Goal: Communication & Community: Ask a question

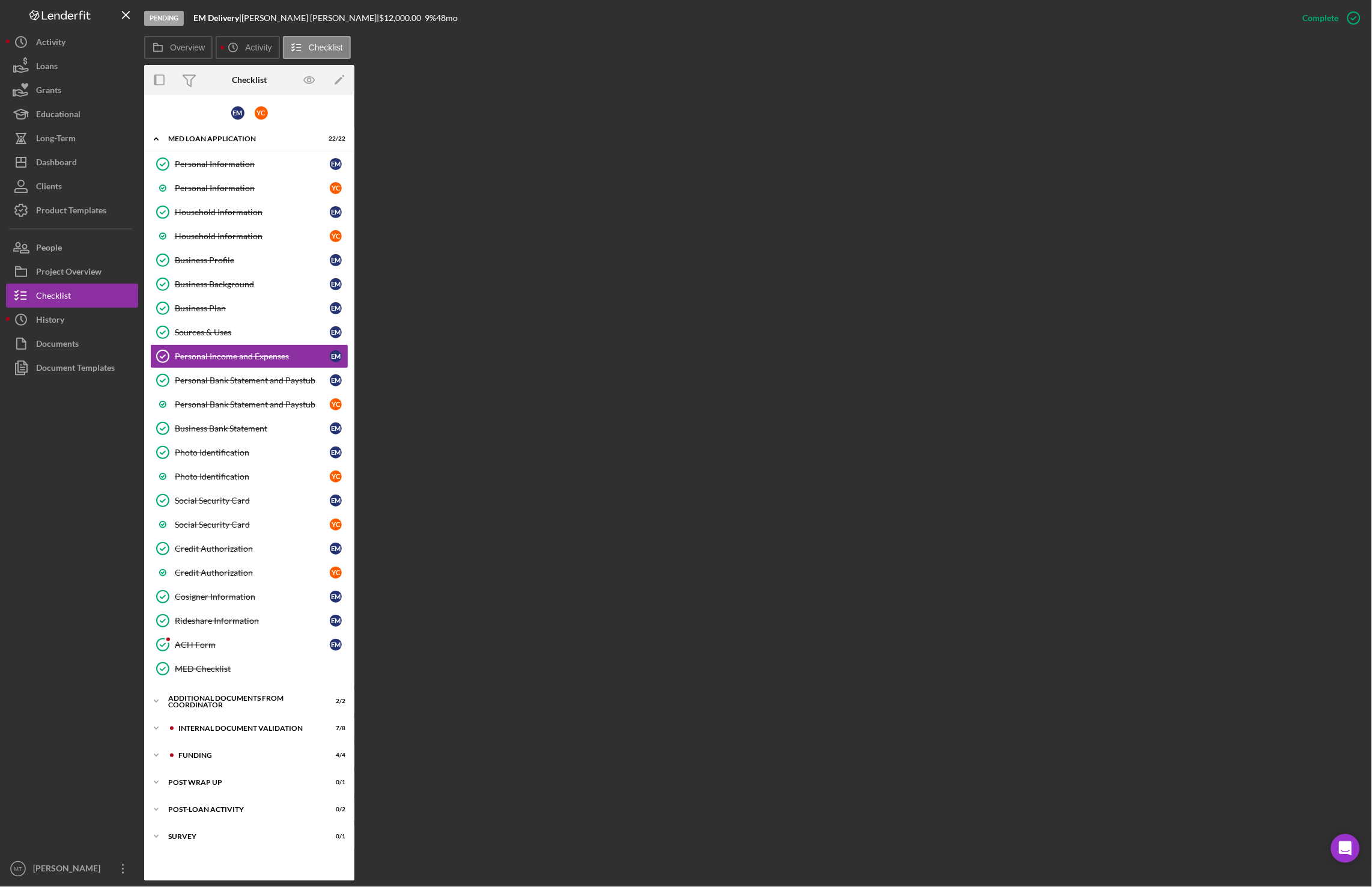
drag, startPoint x: 943, startPoint y: 625, endPoint x: 946, endPoint y: 619, distance: 6.7
click at [944, 625] on div "Overview Internal Workflow Stage Pending Icon/Dropdown Arrow Archive (can unarc…" at bounding box center [755, 473] width 1221 height 816
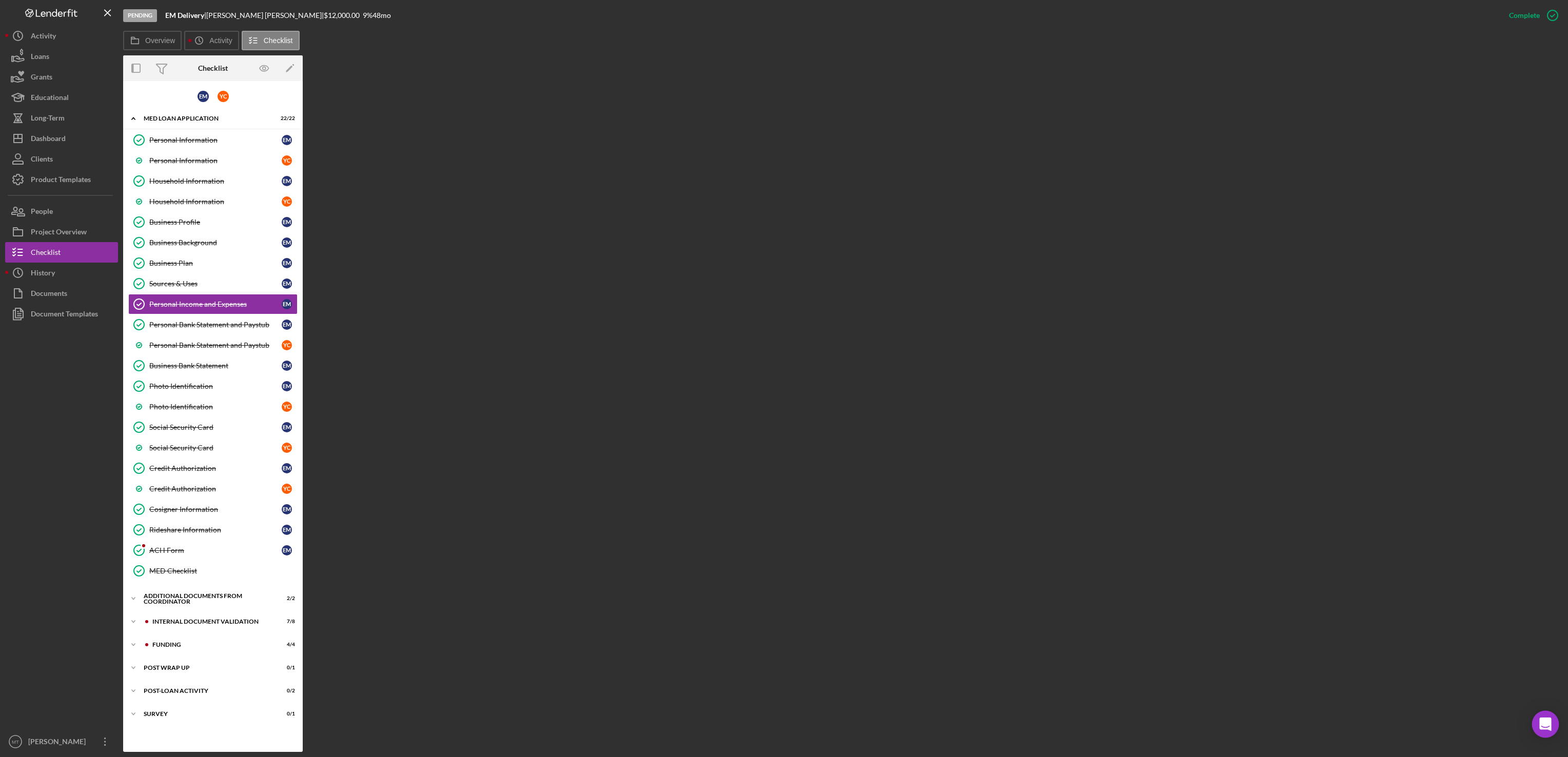
click at [1171, 718] on div "Open Intercom Messenger" at bounding box center [1546, 724] width 27 height 27
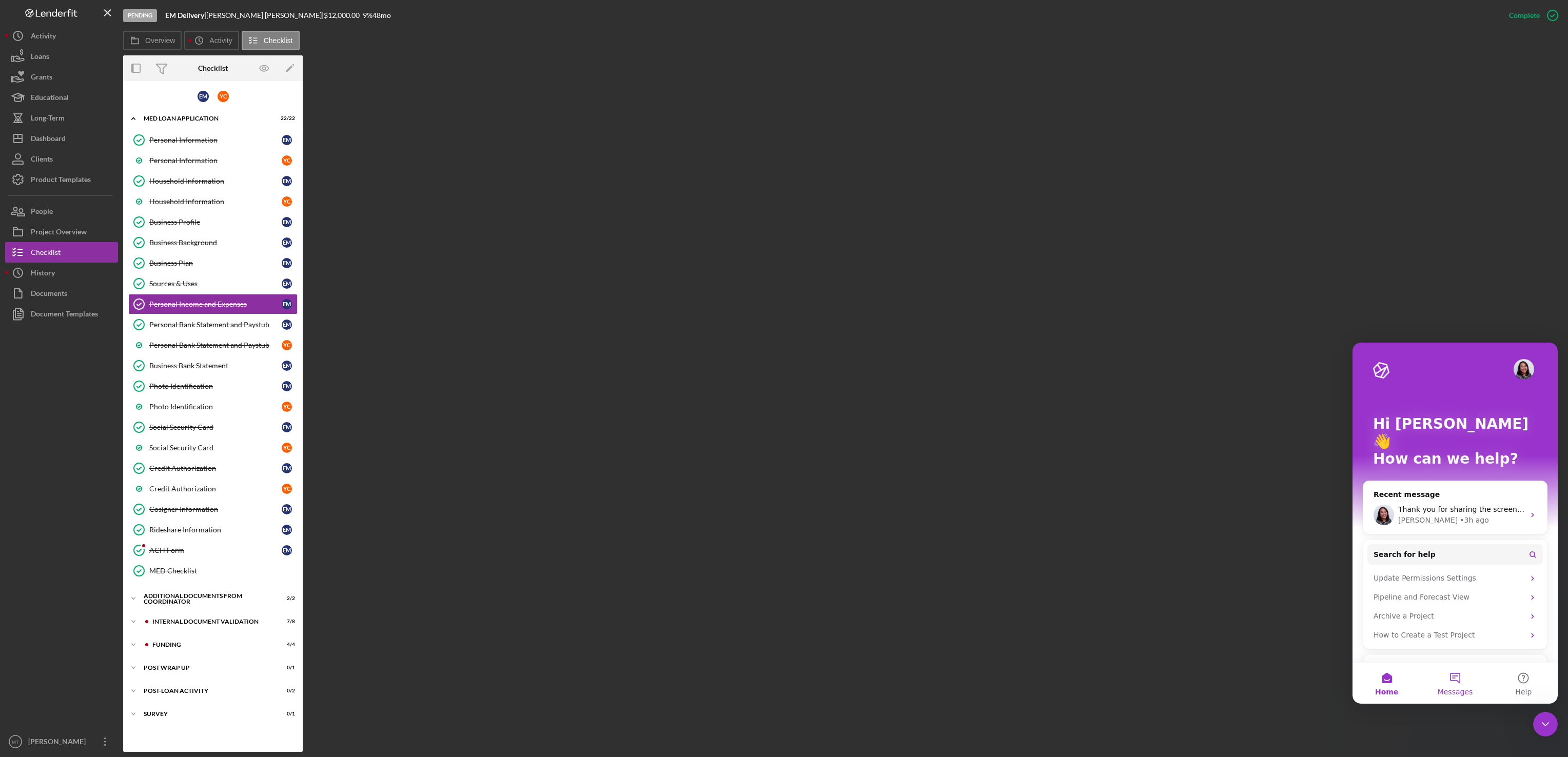
click at [1171, 688] on span "Messages" at bounding box center [1455, 692] width 35 height 7
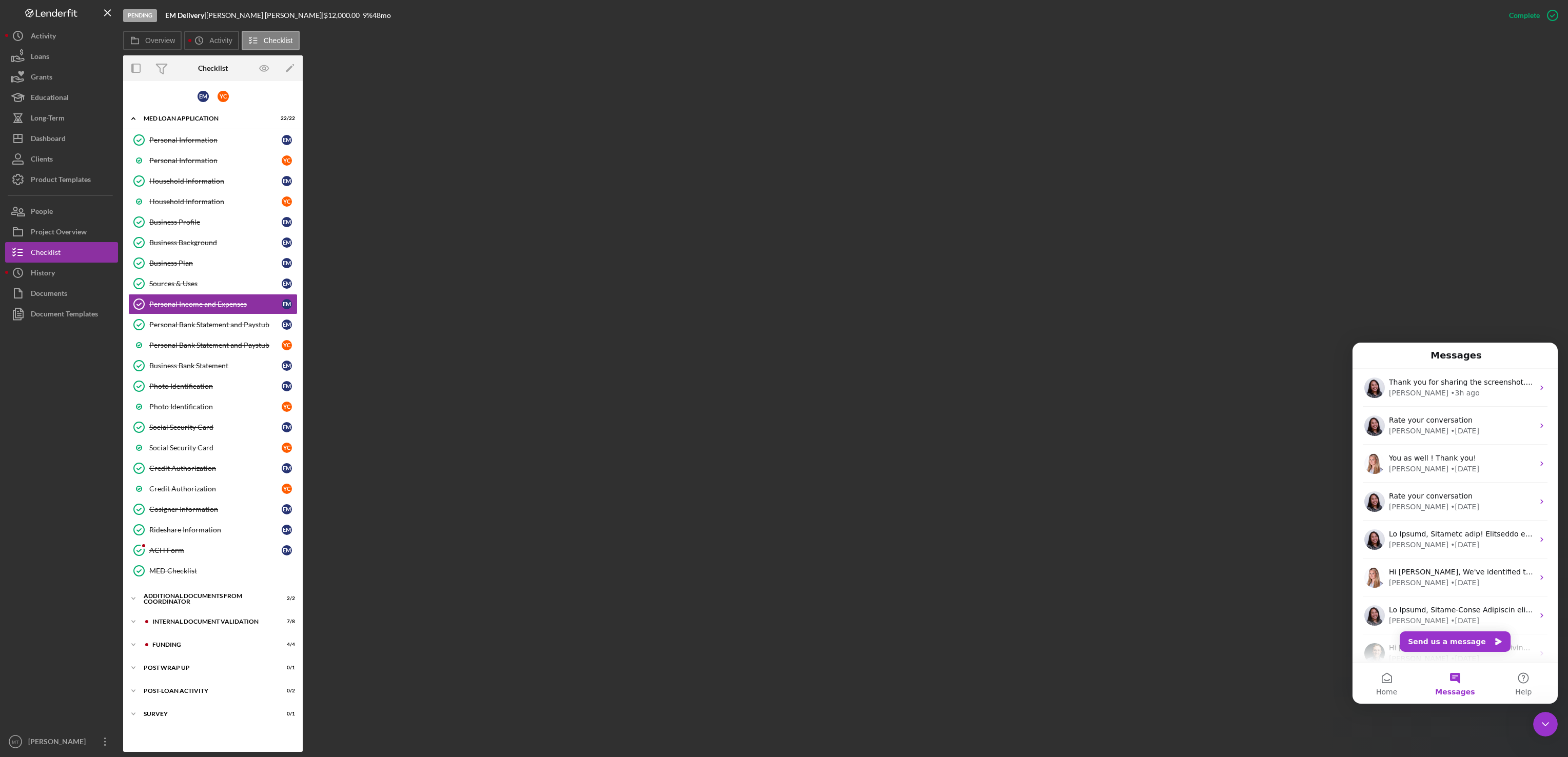
scroll to position [165, 0]
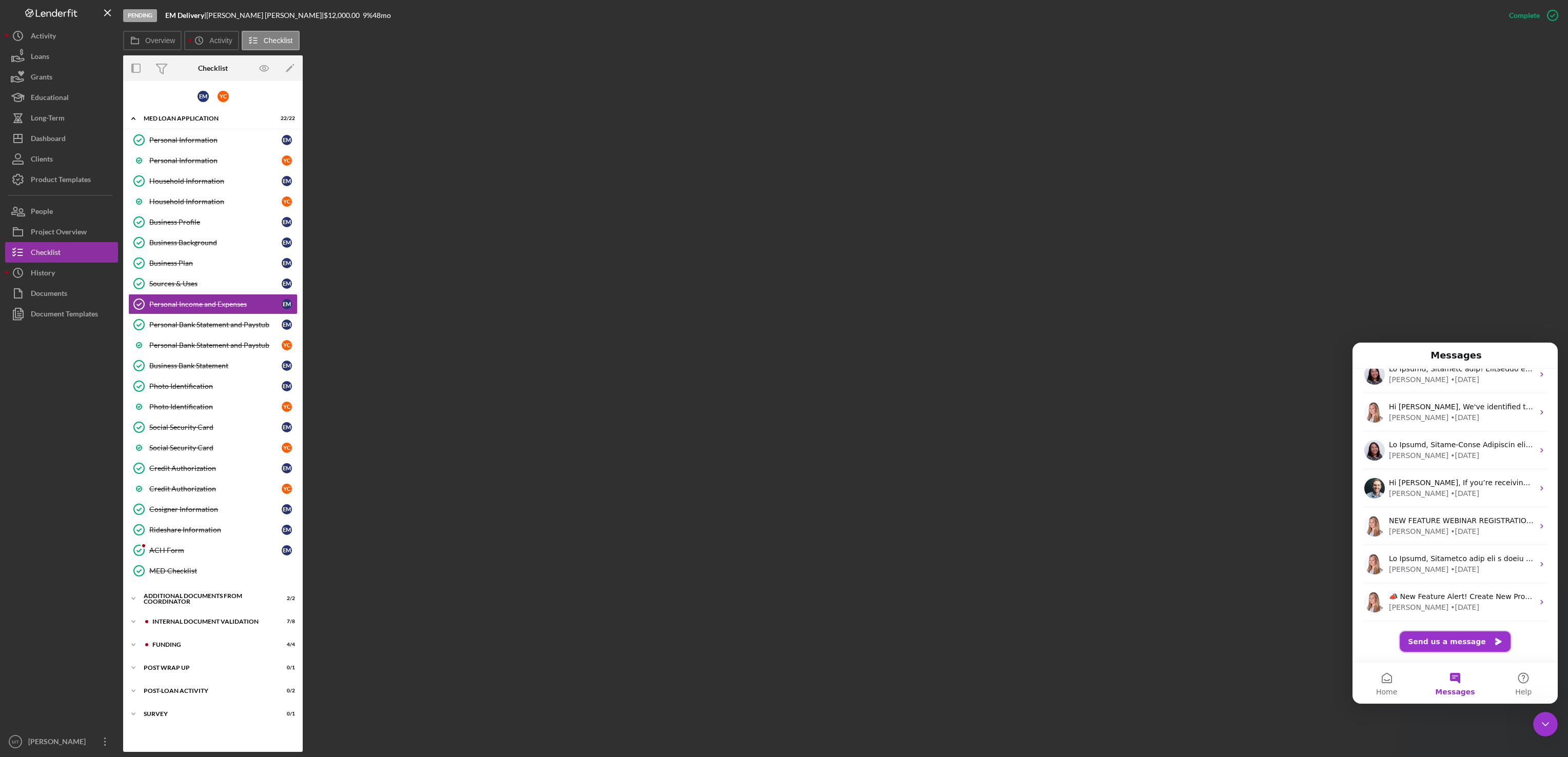
click at [1171, 646] on button "Send us a message" at bounding box center [1455, 642] width 111 height 21
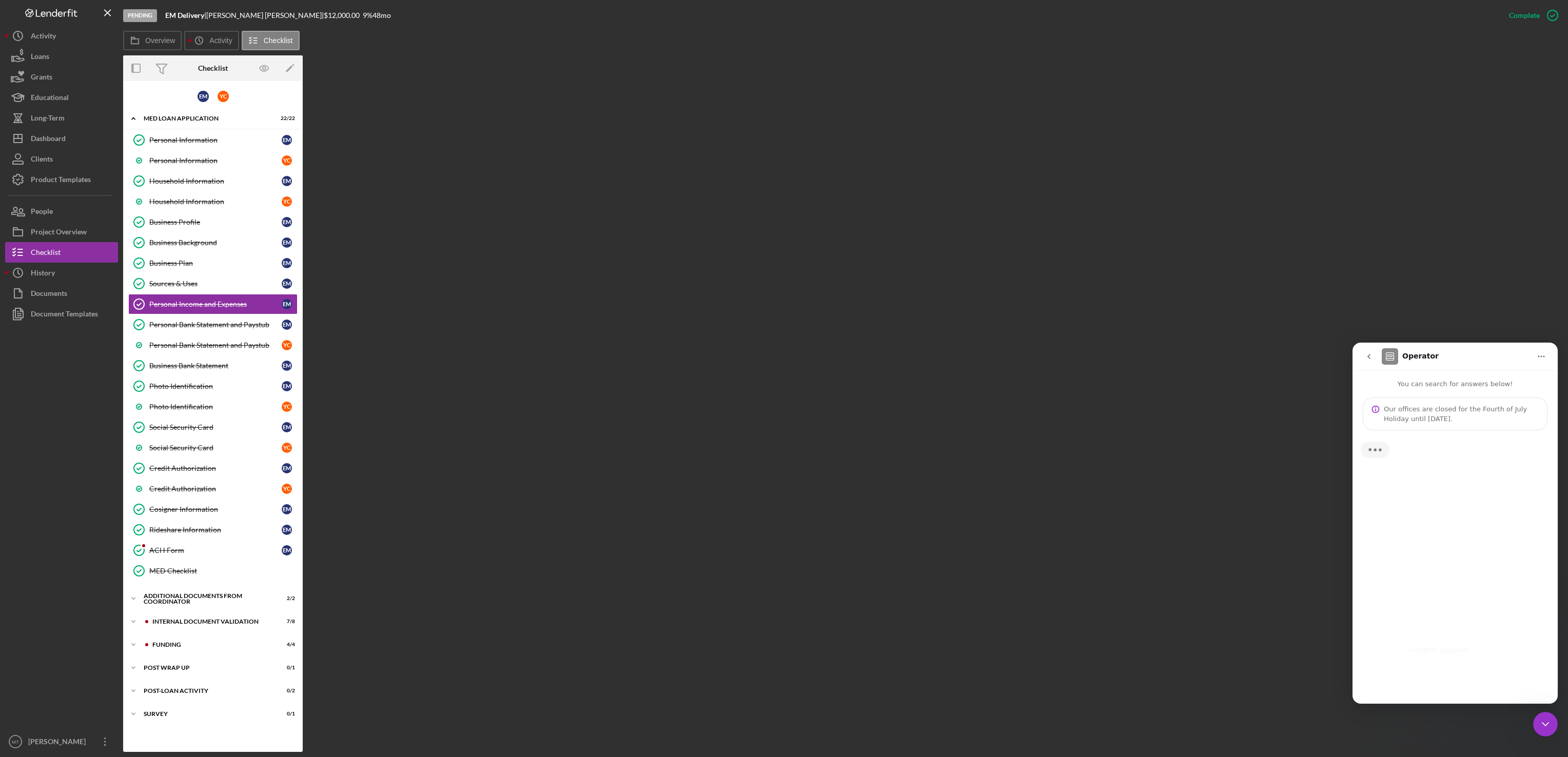
scroll to position [124, 0]
click at [1171, 727] on icon "Close Intercom Messenger" at bounding box center [1545, 723] width 12 height 12
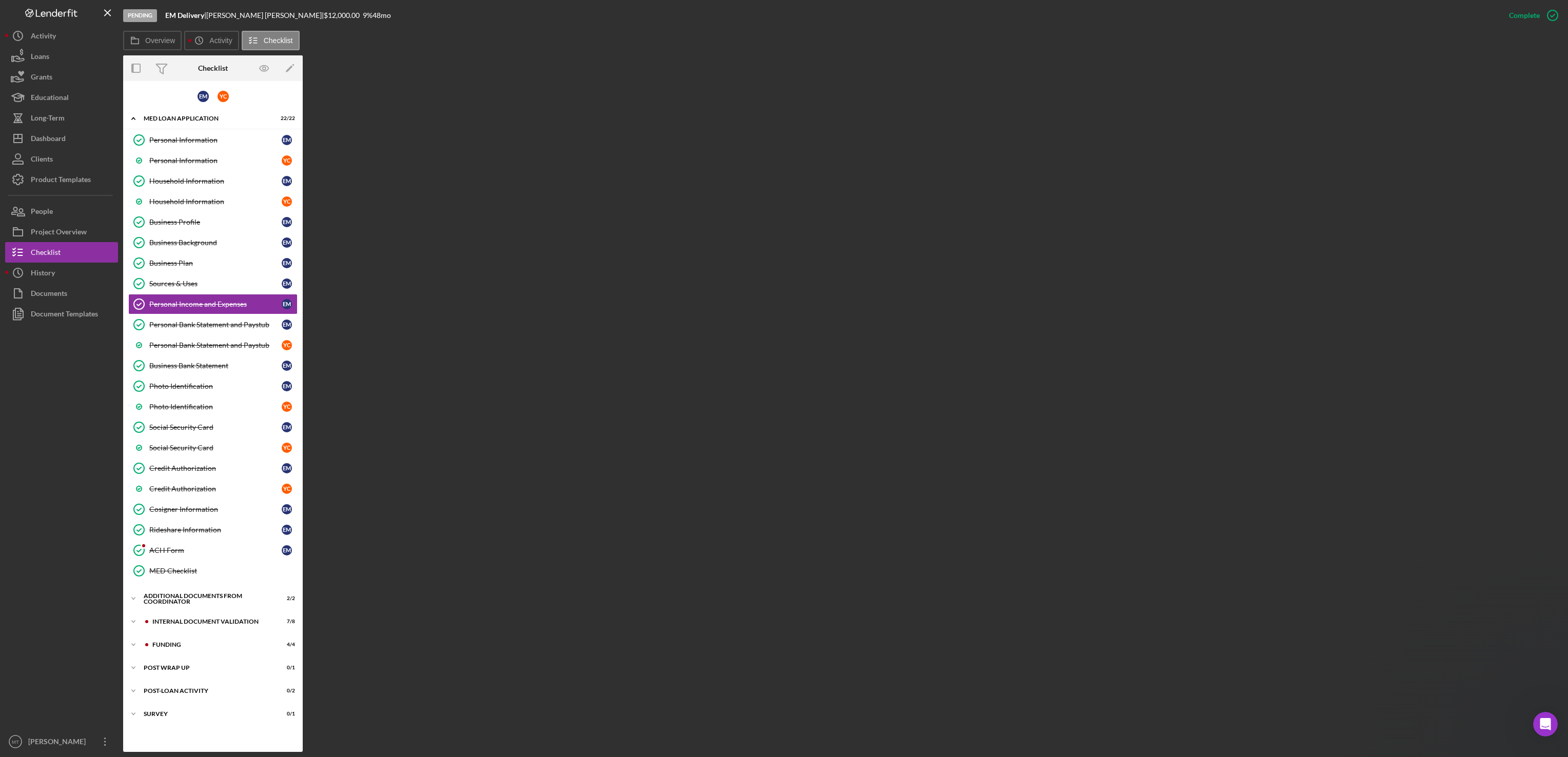
scroll to position [0, 0]
click at [1171, 727] on icon "Open Intercom Messenger" at bounding box center [1545, 724] width 17 height 17
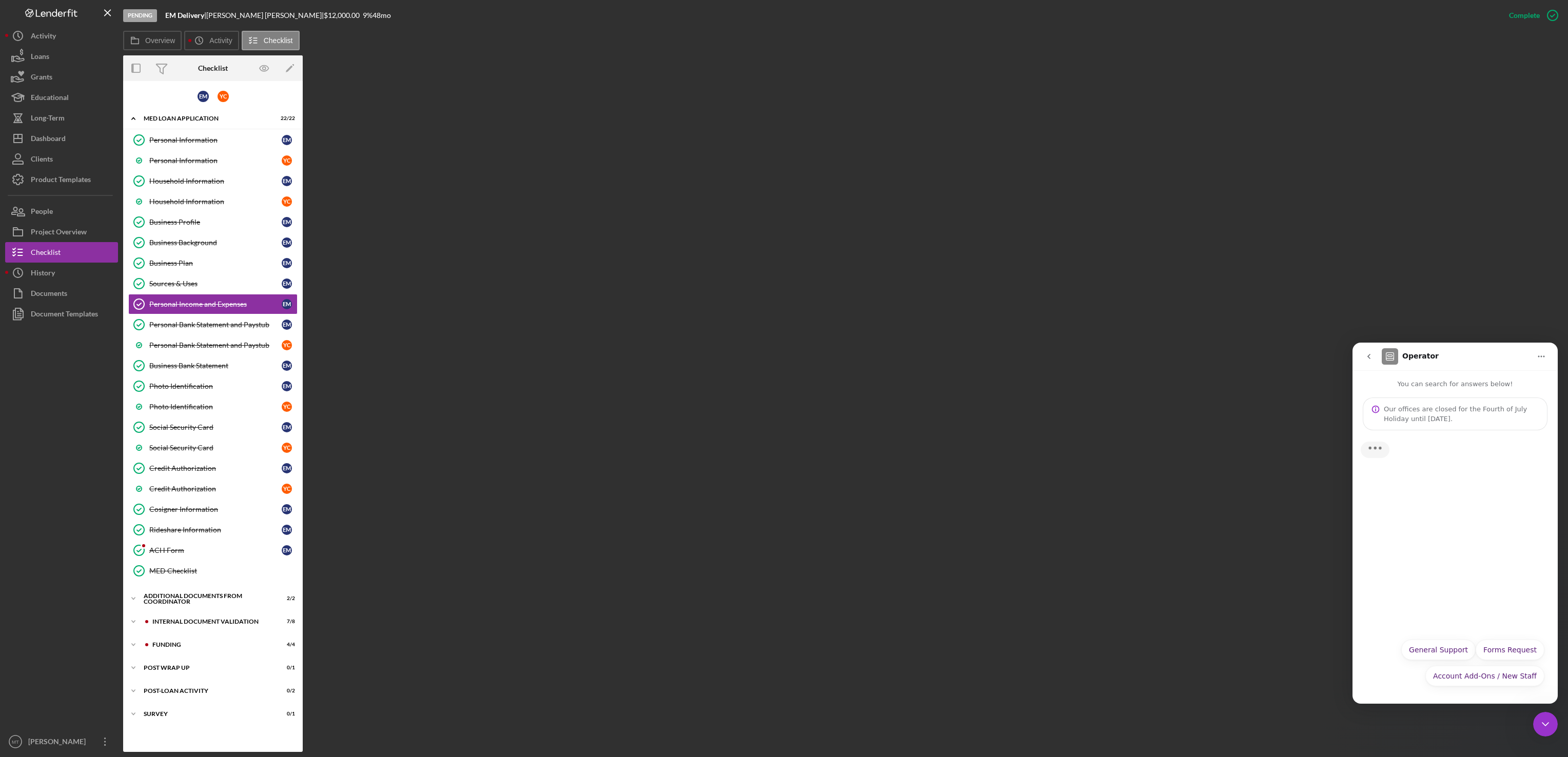
click at [1171, 355] on icon "go back" at bounding box center [1368, 356] width 8 height 8
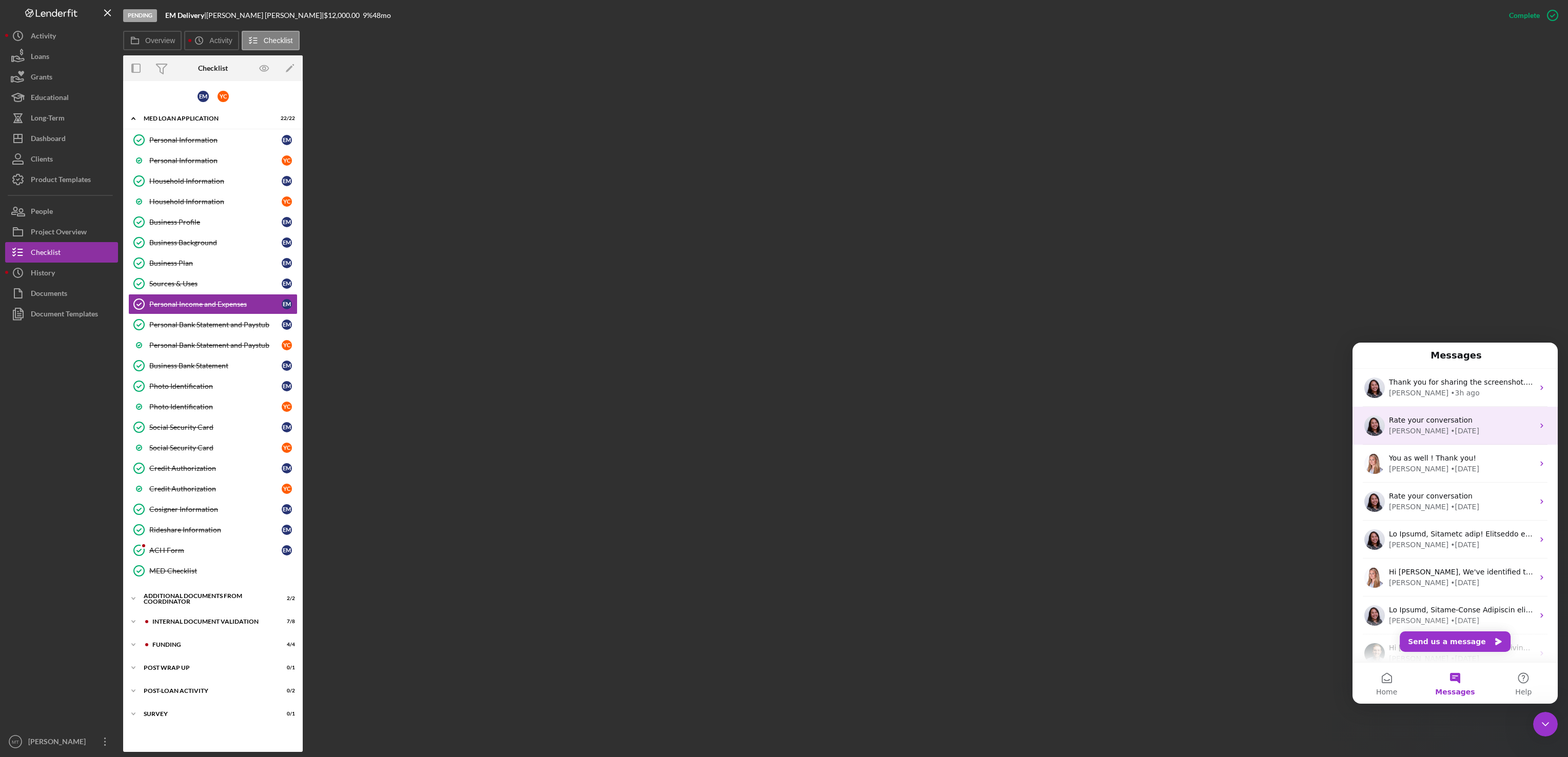
click at [1171, 426] on div "• [DATE]" at bounding box center [1465, 430] width 29 height 10
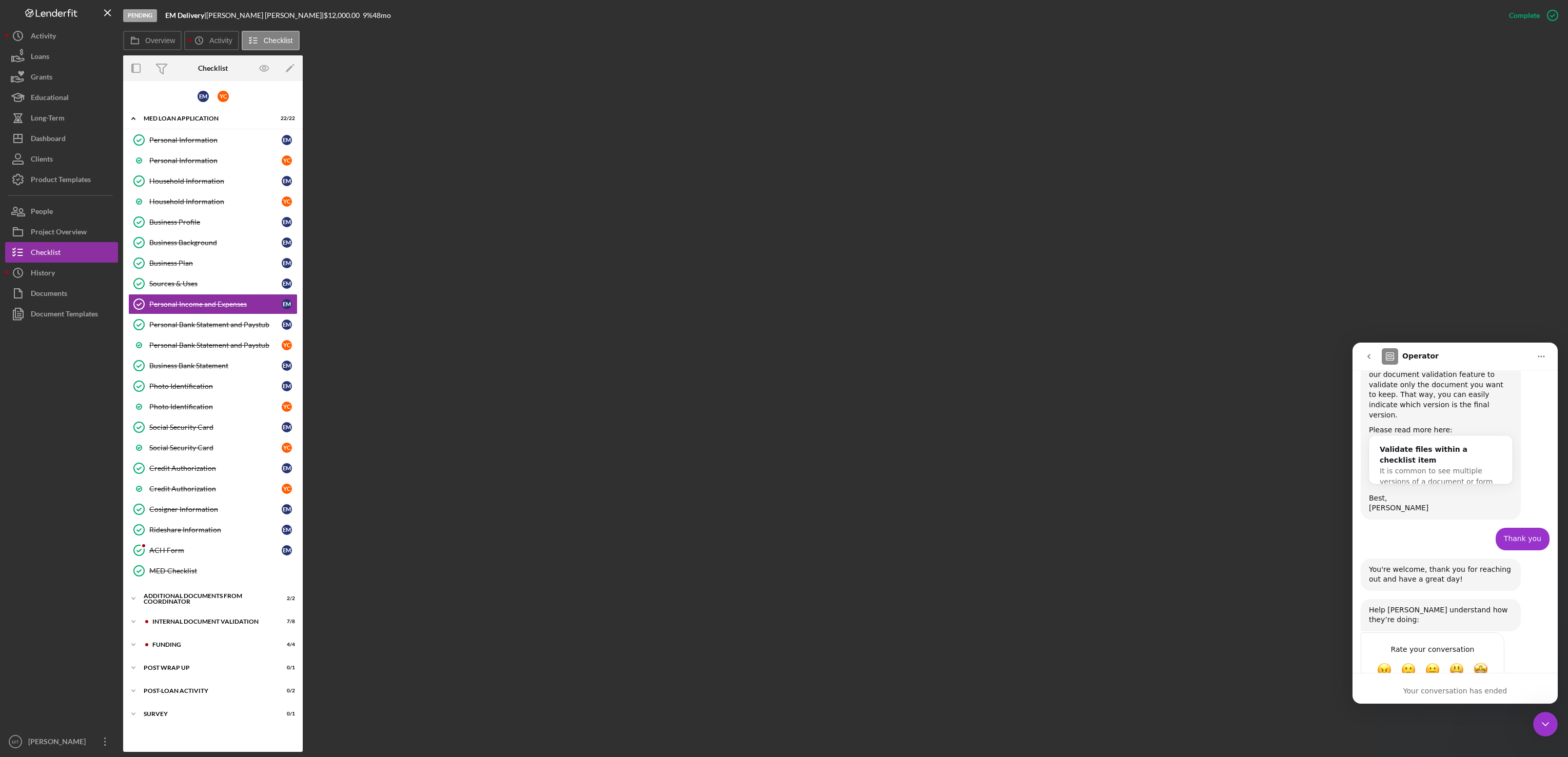
scroll to position [508, 0]
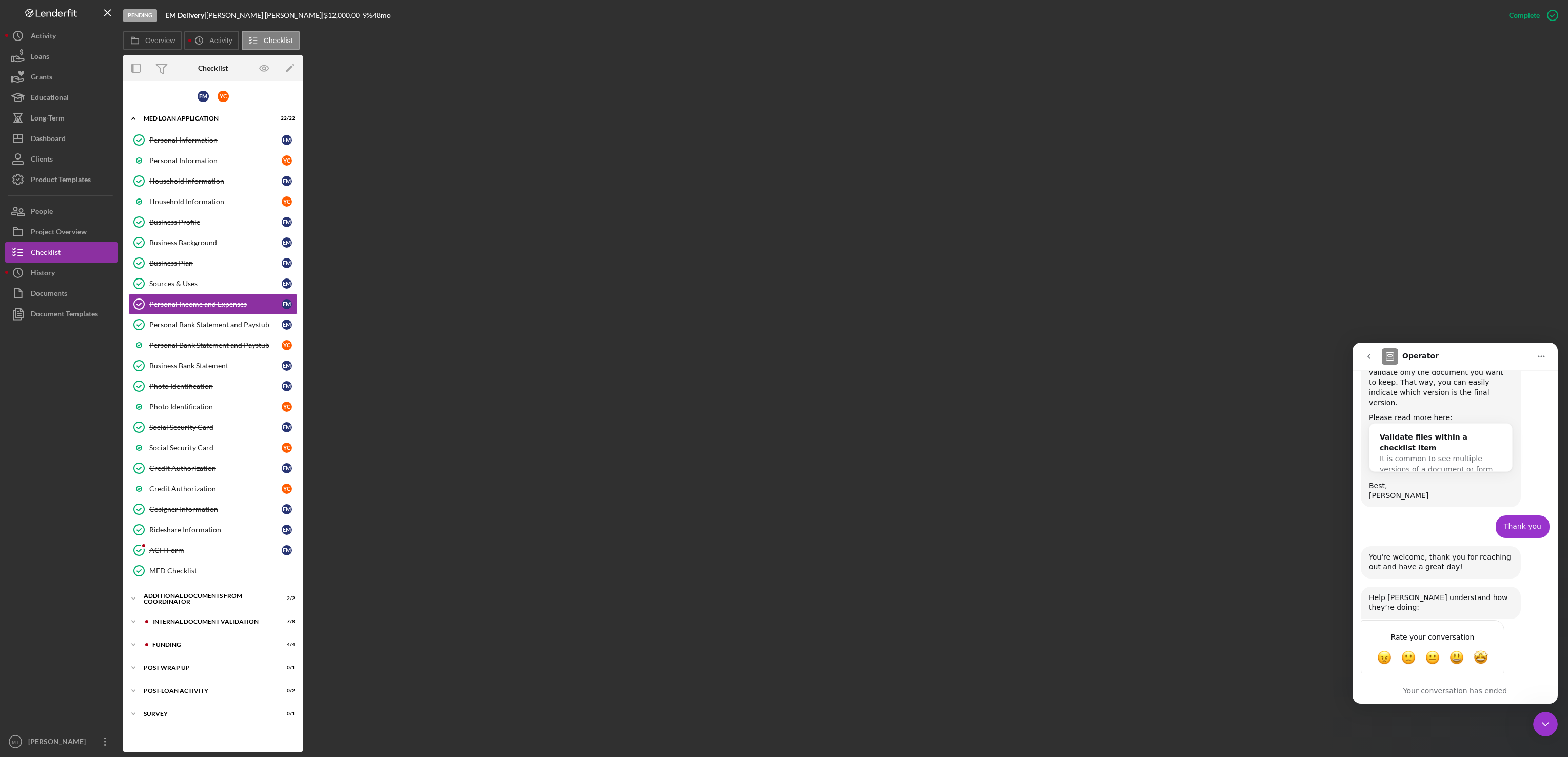
click at [1171, 358] on icon "go back" at bounding box center [1368, 356] width 8 height 8
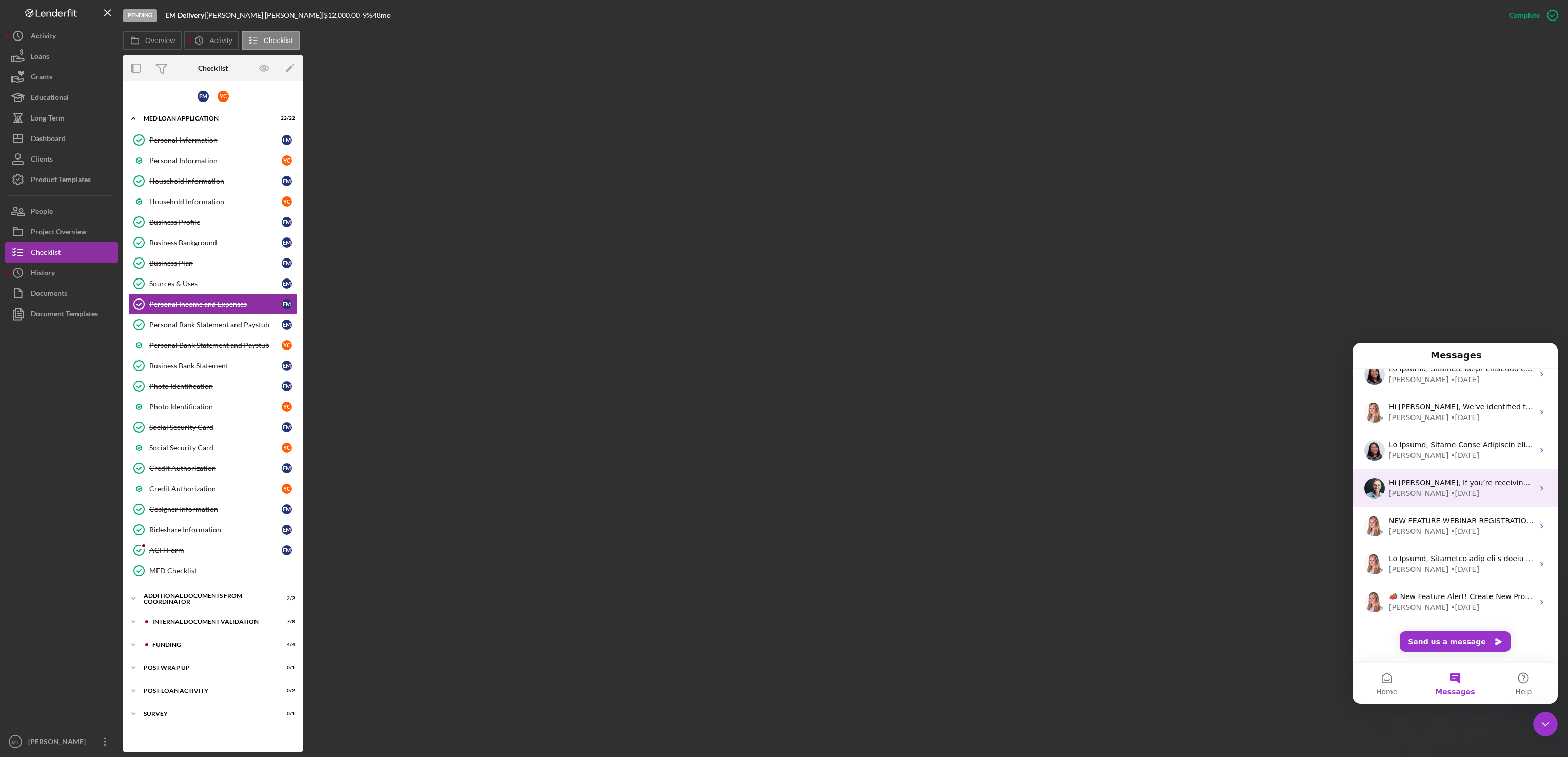
scroll to position [0, 0]
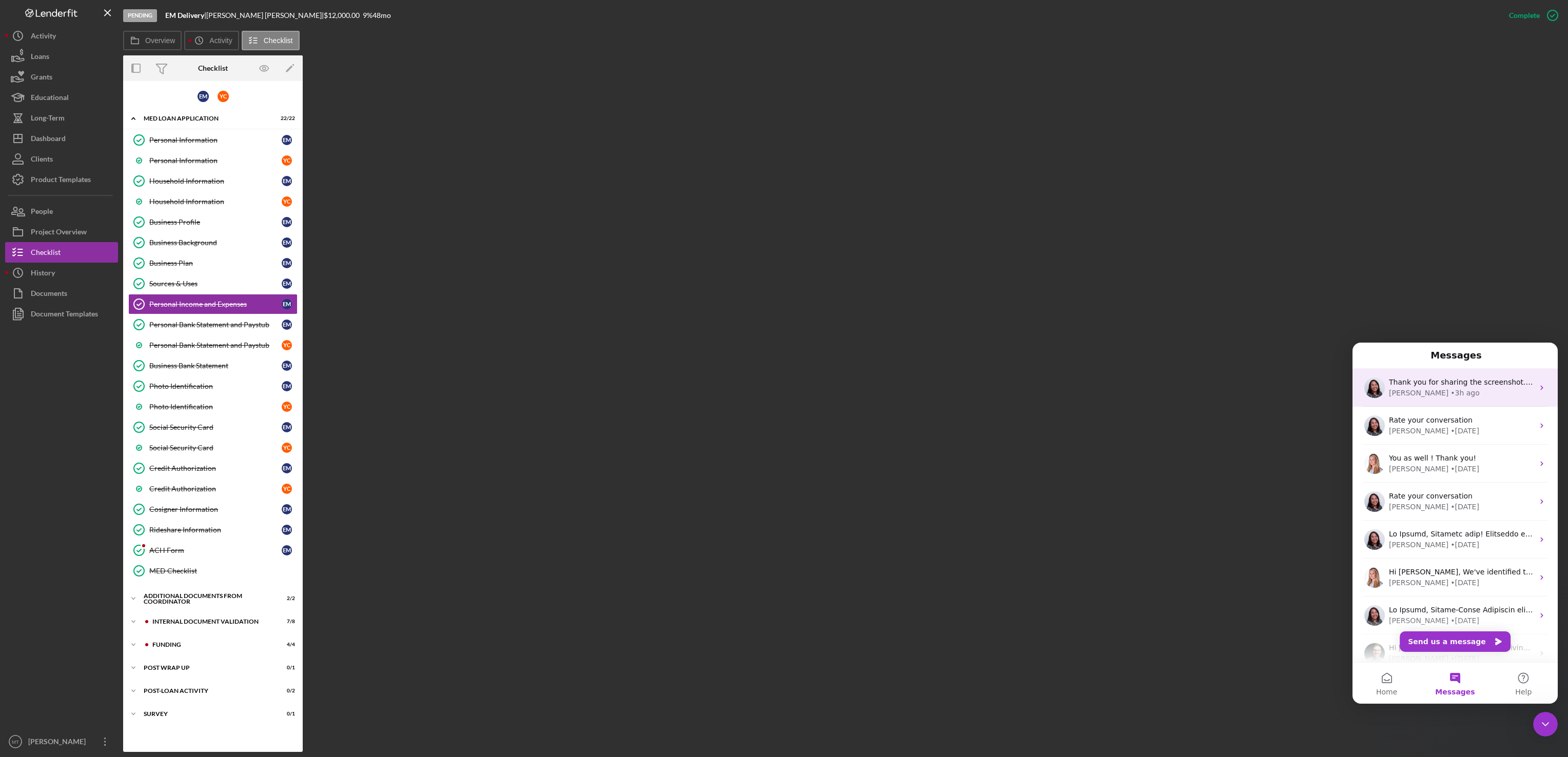
click at [1171, 394] on div "• 3h ago" at bounding box center [1465, 393] width 30 height 10
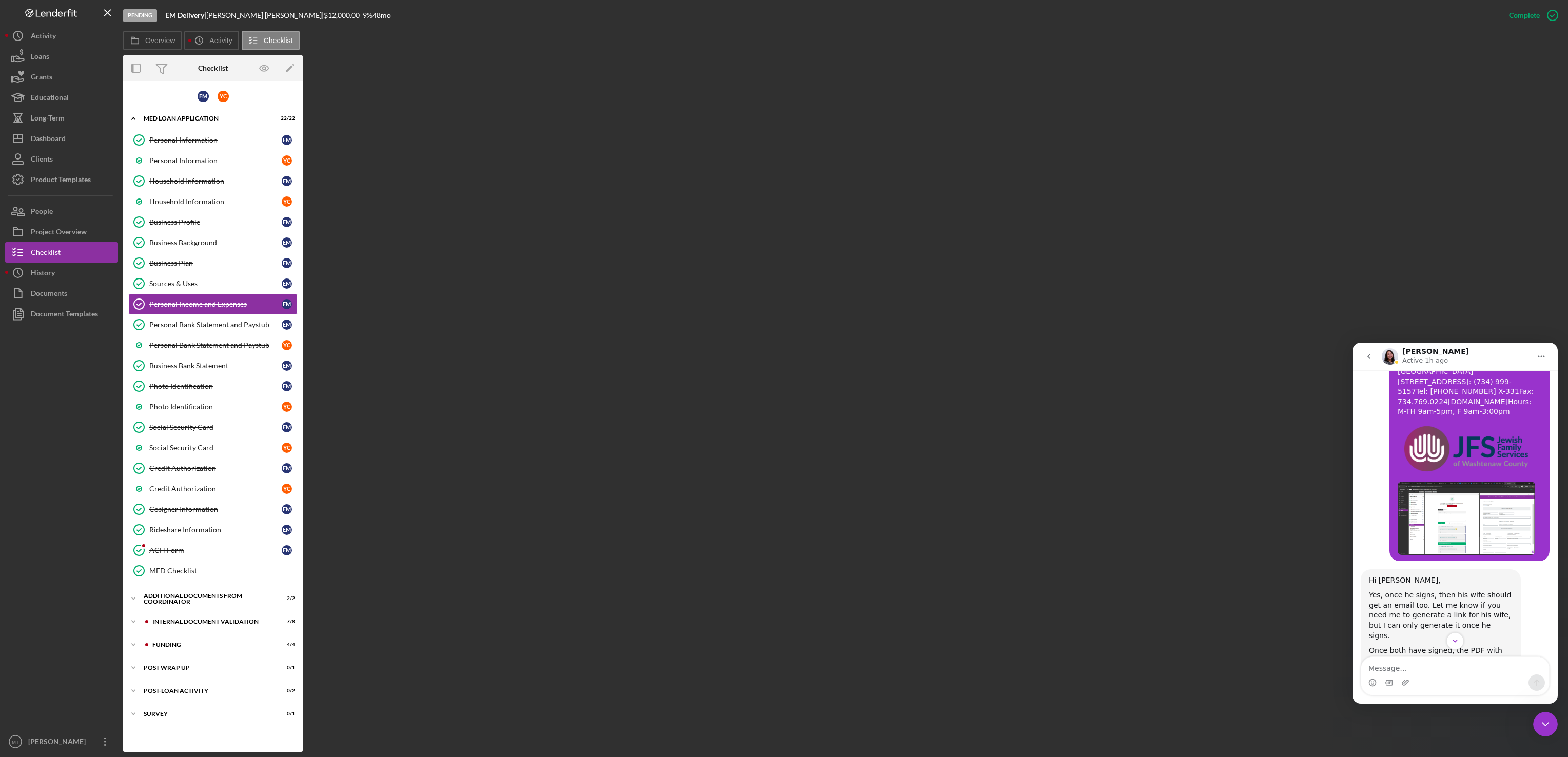
scroll to position [2420, 0]
